Goal: Navigation & Orientation: Find specific page/section

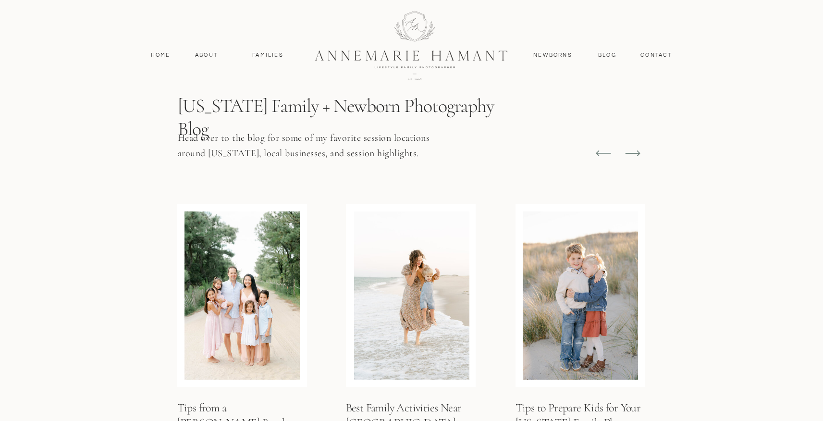
scroll to position [3403, 0]
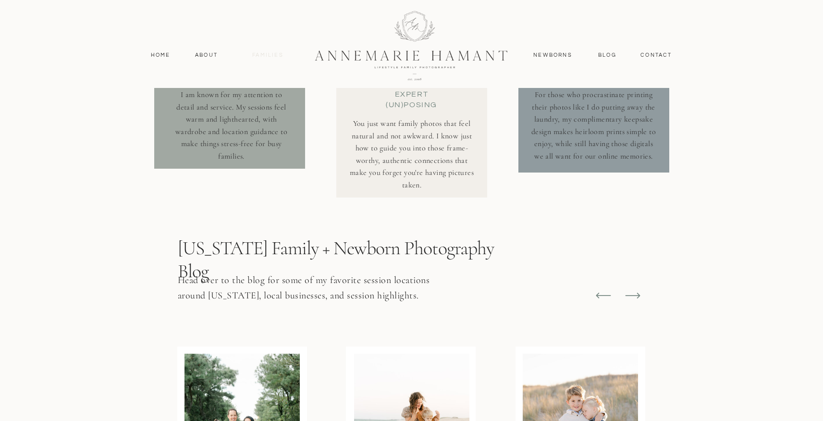
click at [277, 54] on nav "Families" at bounding box center [267, 55] width 43 height 9
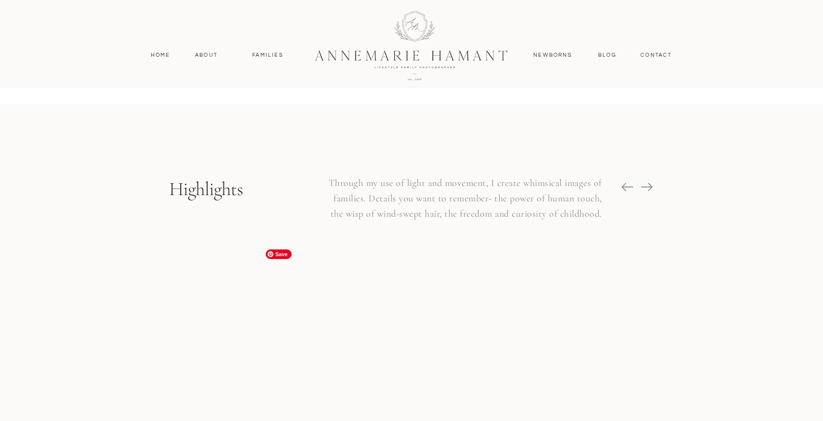
scroll to position [1026, 0]
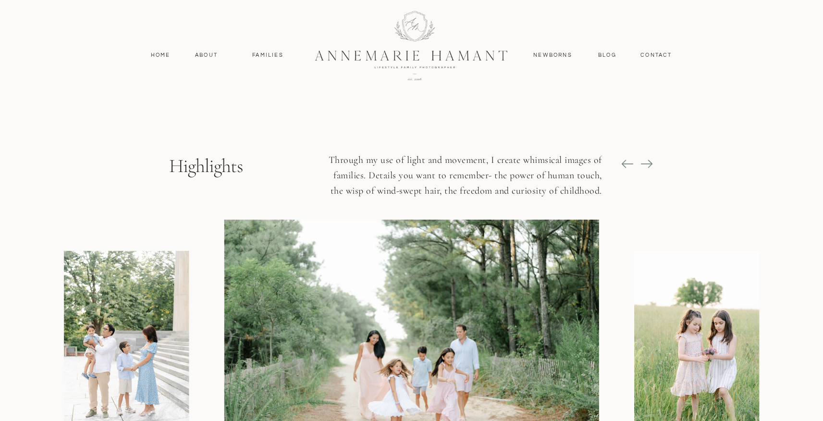
click at [650, 162] on icon at bounding box center [646, 163] width 13 height 13
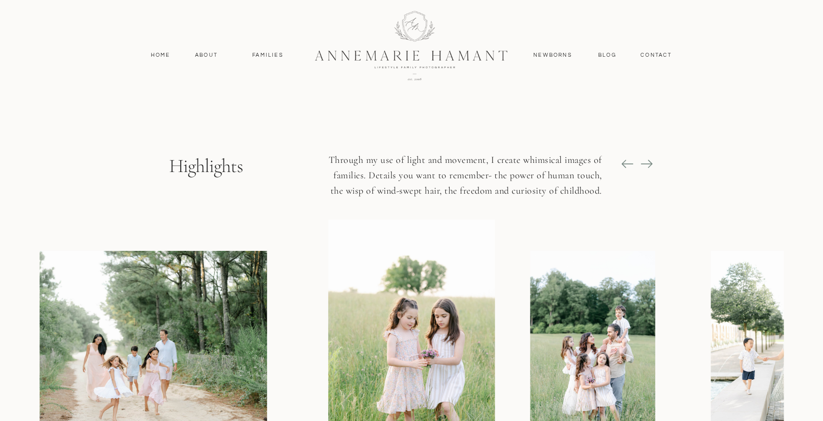
click at [650, 162] on icon at bounding box center [646, 163] width 13 height 13
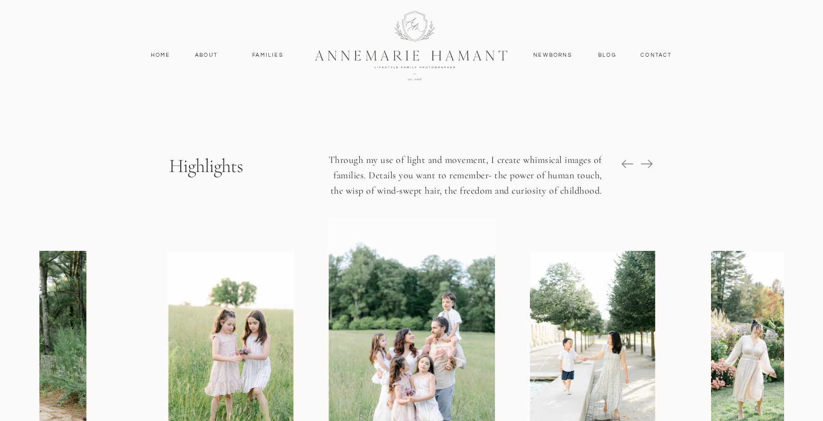
click at [650, 162] on icon at bounding box center [646, 163] width 13 height 13
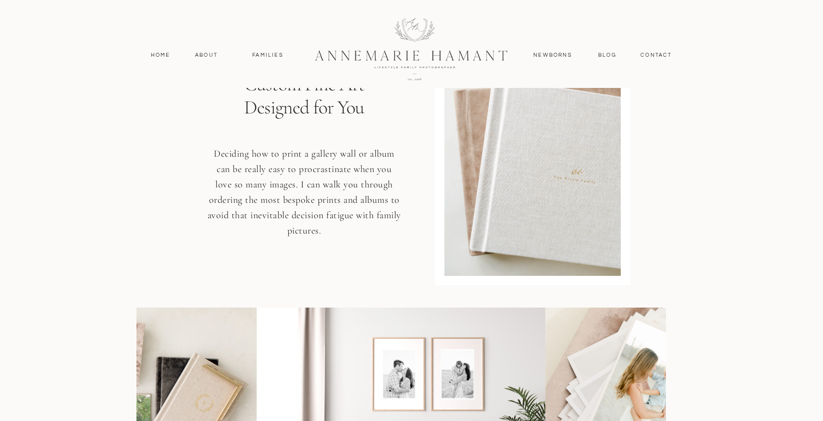
scroll to position [4855, 0]
